Goal: Information Seeking & Learning: Find contact information

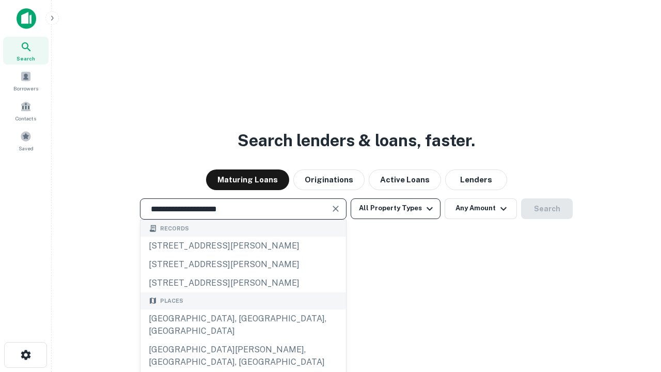
type input "**********"
click at [395, 208] on button "All Property Types" at bounding box center [395, 208] width 90 height 21
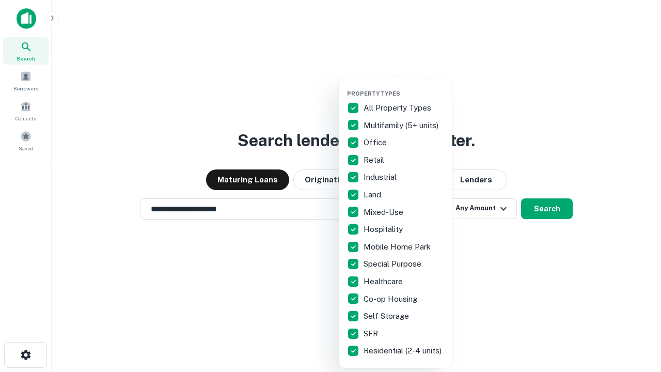
click at [404, 87] on button "button" at bounding box center [404, 87] width 114 height 1
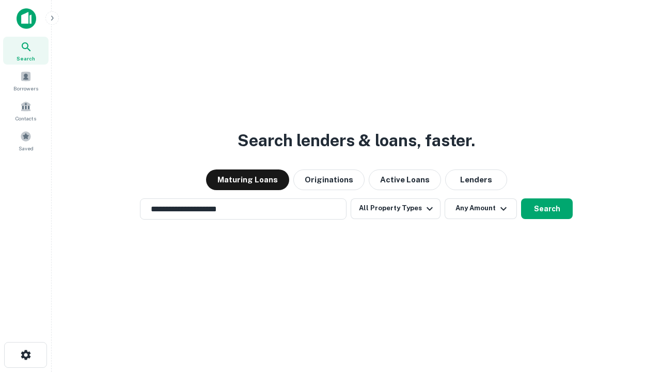
scroll to position [16, 0]
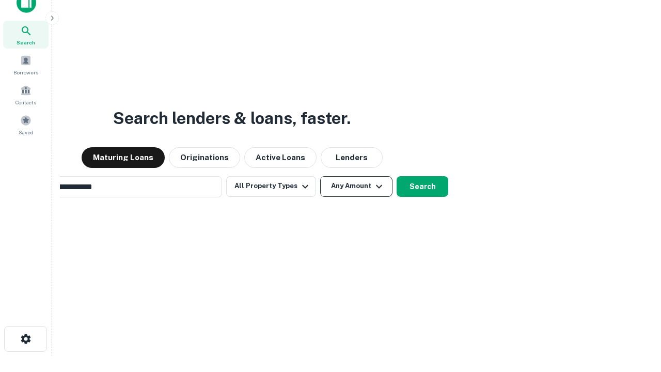
click at [320, 176] on button "Any Amount" at bounding box center [356, 186] width 72 height 21
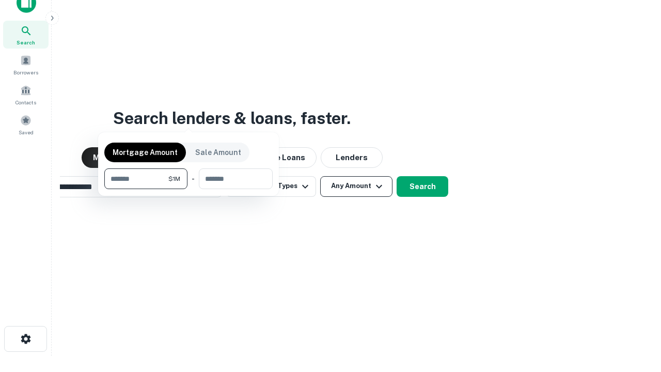
scroll to position [17, 0]
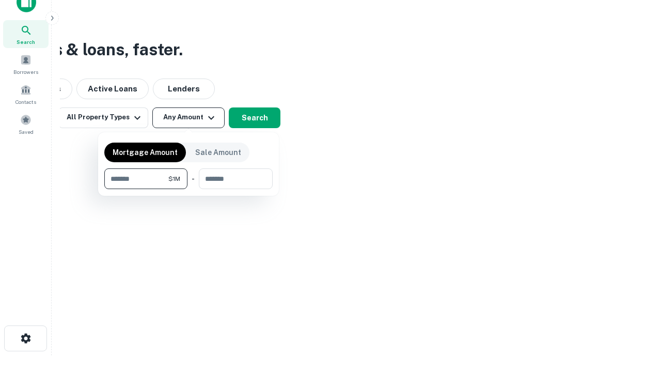
type input "*******"
click at [188, 189] on button "button" at bounding box center [188, 189] width 168 height 1
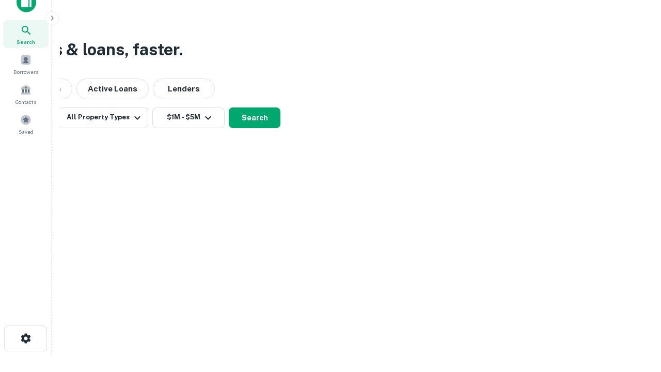
scroll to position [16, 0]
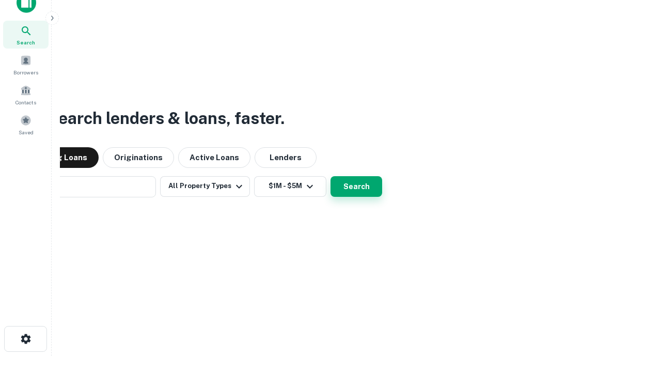
click at [330, 176] on button "Search" at bounding box center [356, 186] width 52 height 21
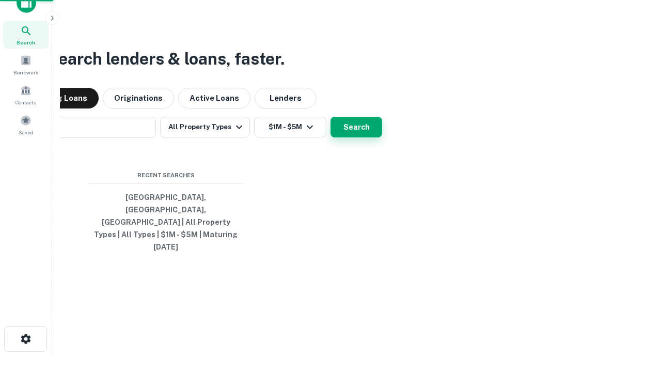
scroll to position [17, 0]
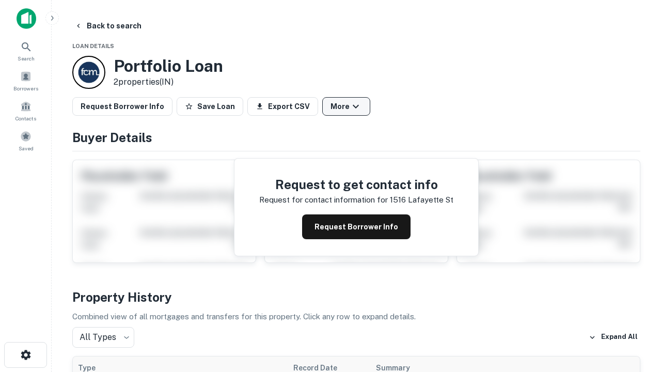
click at [346, 106] on button "More" at bounding box center [346, 106] width 48 height 19
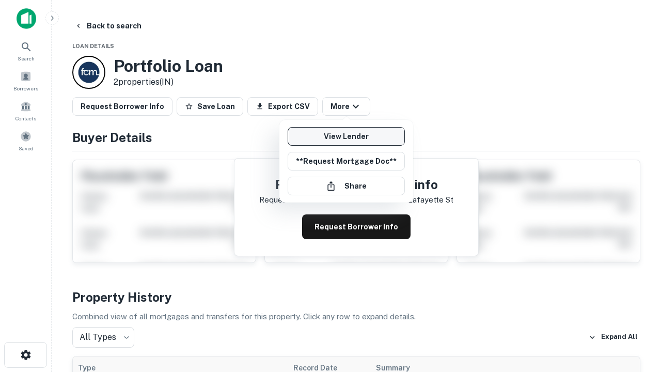
click at [346, 136] on link "View Lender" at bounding box center [346, 136] width 117 height 19
